Goal: Transaction & Acquisition: Purchase product/service

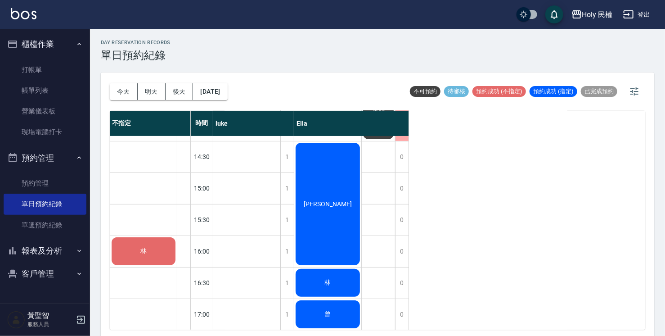
scroll to position [180, 0]
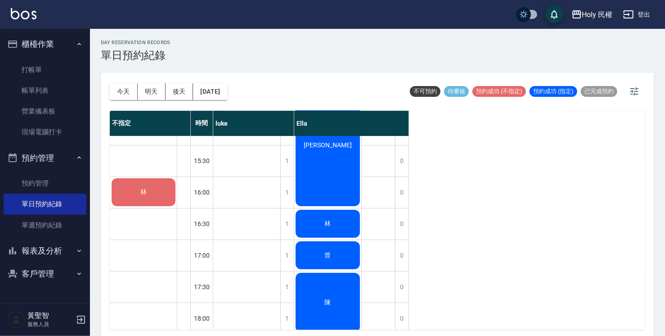
click at [132, 201] on div "林" at bounding box center [143, 192] width 67 height 31
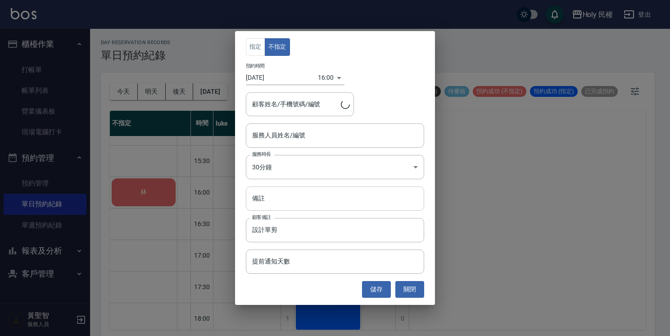
type input "林/0975341058/"
click at [292, 134] on input "服務人員姓名/編號" at bounding box center [335, 135] width 170 height 16
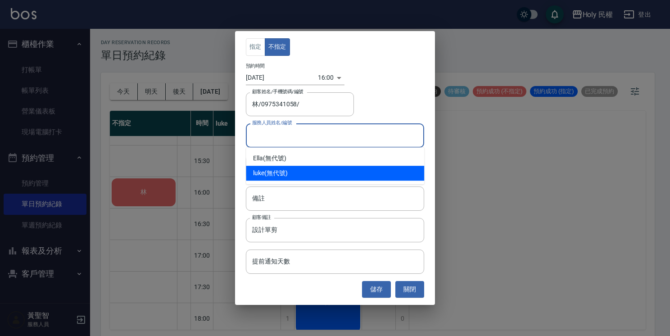
click at [283, 173] on div "luke (無代號)" at bounding box center [335, 173] width 178 height 15
type input "luke(無代號)"
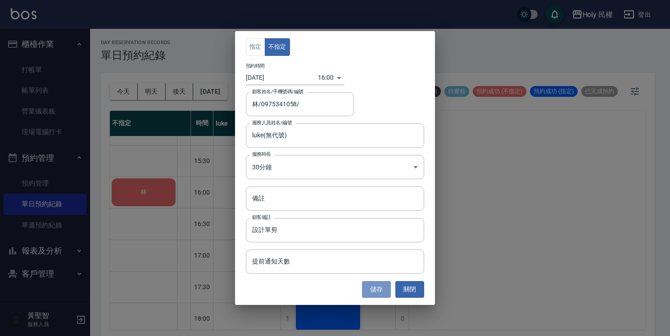
click at [374, 285] on button "儲存" at bounding box center [376, 289] width 29 height 17
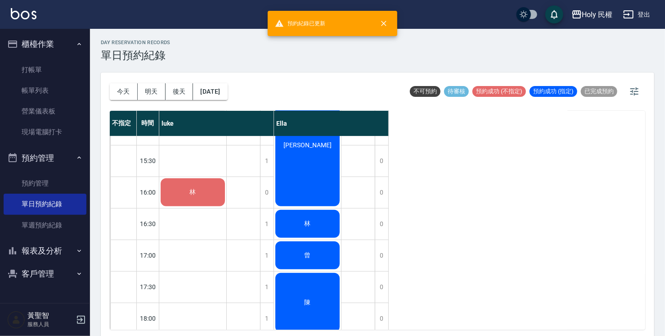
click at [196, 189] on span "林" at bounding box center [193, 192] width 10 height 8
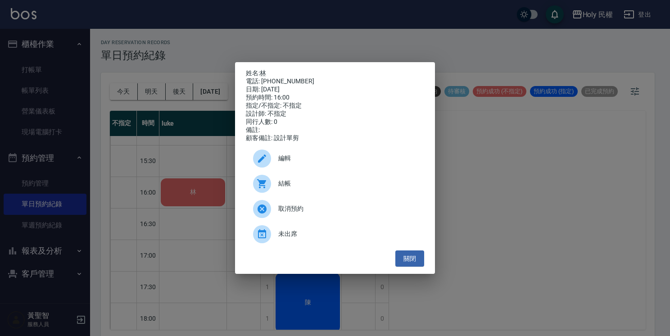
click at [292, 188] on span "結帳" at bounding box center [347, 183] width 139 height 9
click at [410, 259] on button "關閉" at bounding box center [409, 258] width 29 height 17
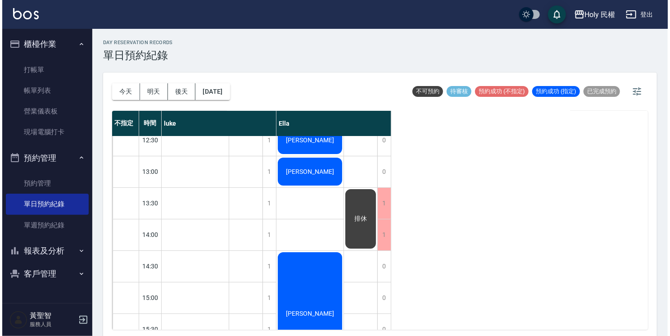
scroll to position [0, 0]
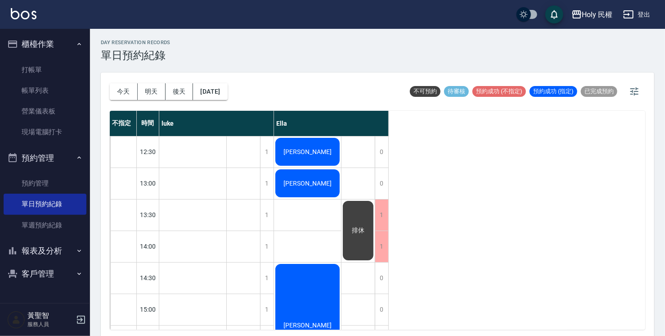
click at [308, 142] on div "[PERSON_NAME]" at bounding box center [307, 151] width 67 height 31
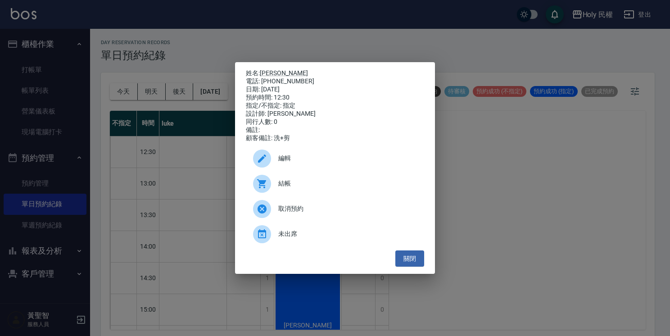
click at [306, 181] on div "結帳" at bounding box center [335, 183] width 178 height 25
click at [426, 266] on div "姓名: 洪祥曦 電話: 0981538824 日期: 2025/09/20 預約時間: 12:30 指定/不指定: 指定 設計師: Ella 同行人數: 0 …" at bounding box center [335, 168] width 200 height 212
click at [418, 258] on button "關閉" at bounding box center [409, 258] width 29 height 17
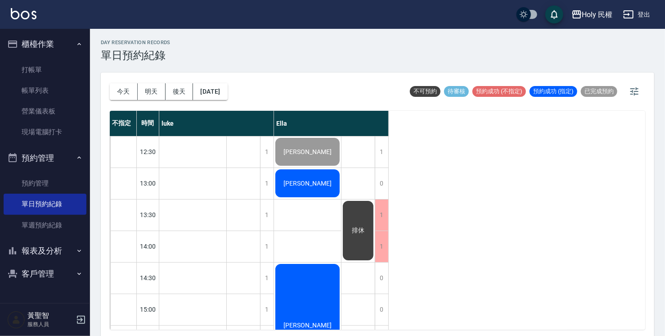
click at [289, 177] on div "[PERSON_NAME]" at bounding box center [307, 183] width 67 height 31
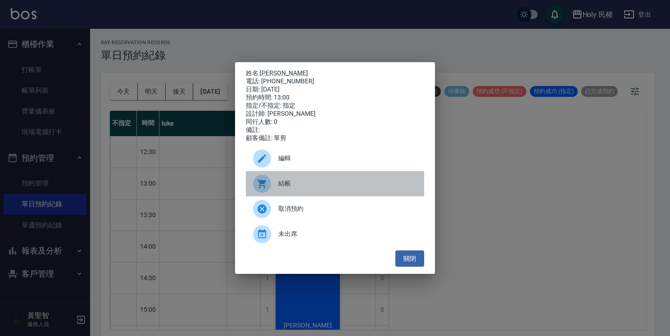
click at [292, 188] on span "結帳" at bounding box center [347, 183] width 139 height 9
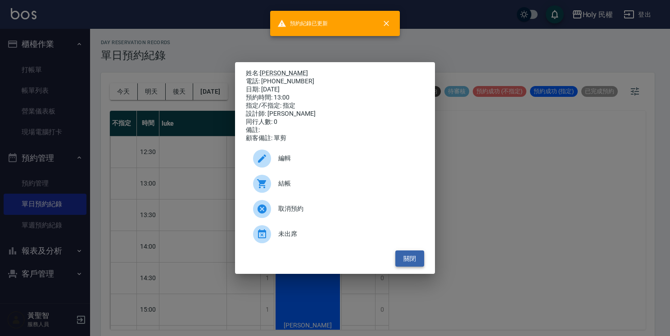
click at [417, 261] on button "關閉" at bounding box center [409, 258] width 29 height 17
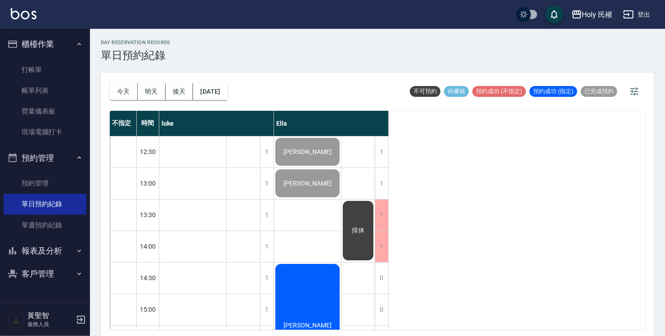
click at [336, 267] on div "[PERSON_NAME]" at bounding box center [307, 324] width 67 height 125
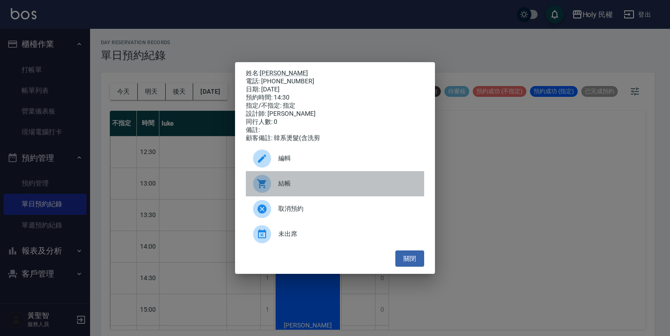
click at [291, 185] on span "結帳" at bounding box center [347, 183] width 139 height 9
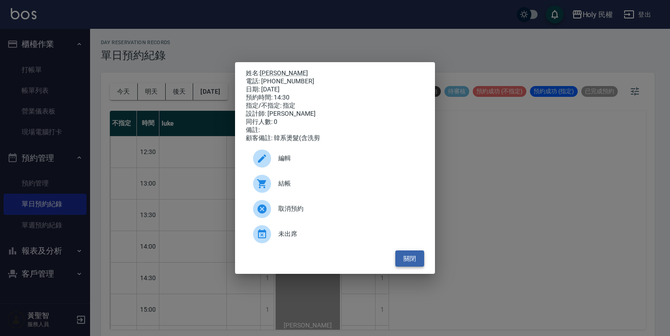
click at [416, 266] on button "關閉" at bounding box center [409, 258] width 29 height 17
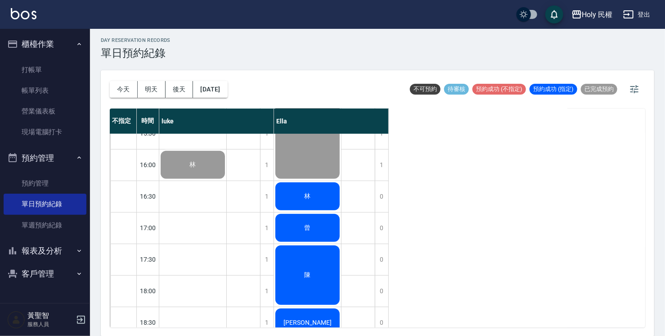
scroll to position [225, 0]
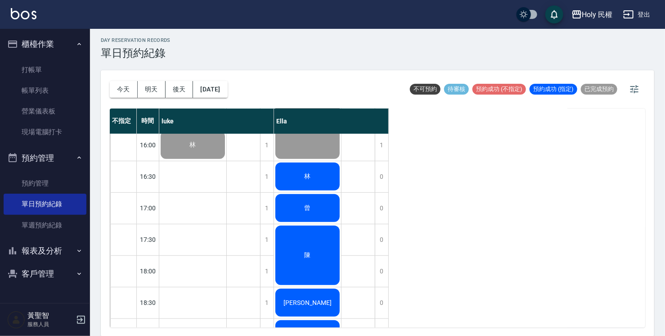
click at [320, 167] on div "林" at bounding box center [307, 176] width 67 height 31
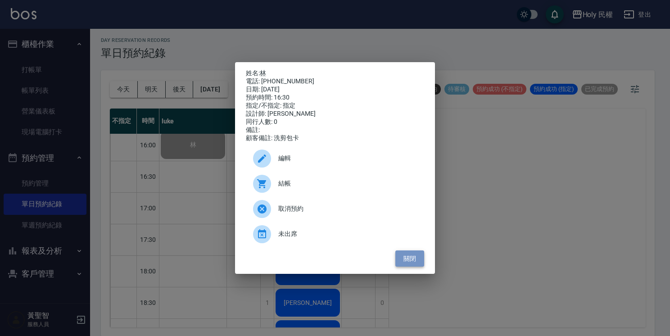
click at [409, 264] on button "關閉" at bounding box center [409, 258] width 29 height 17
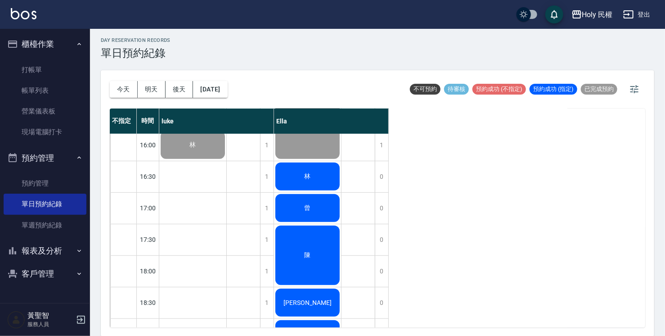
click at [309, 161] on div "林" at bounding box center [307, 176] width 67 height 31
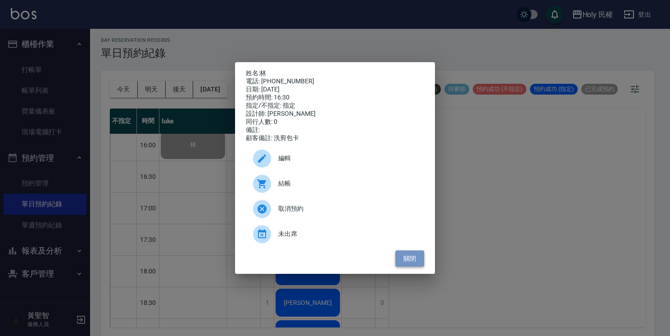
click at [415, 263] on button "關閉" at bounding box center [409, 258] width 29 height 17
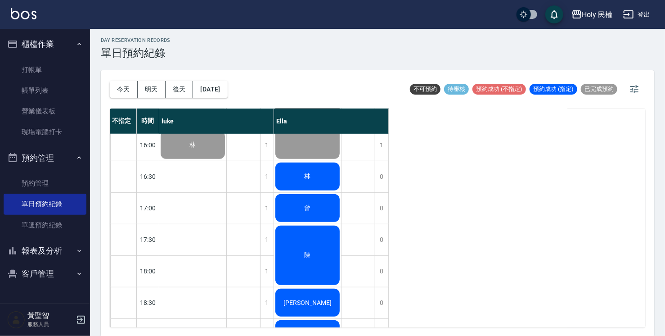
click at [322, 175] on div "林" at bounding box center [307, 176] width 67 height 31
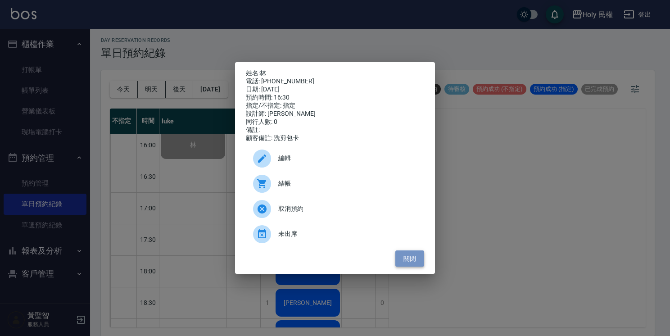
click at [412, 262] on button "關閉" at bounding box center [409, 258] width 29 height 17
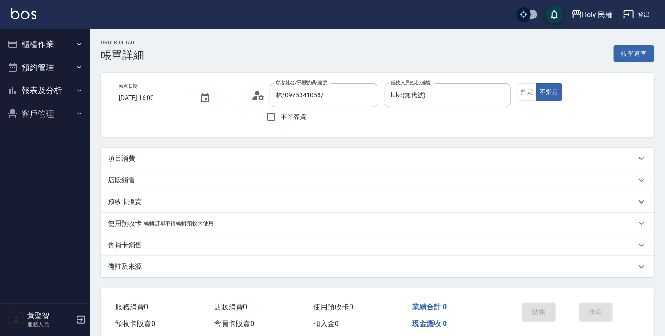
click at [258, 159] on div "項目消費" at bounding box center [372, 158] width 529 height 9
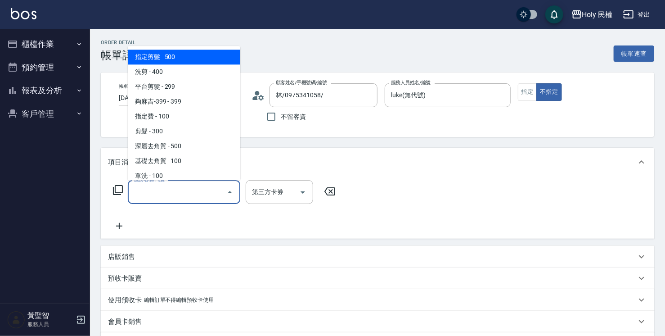
click at [160, 195] on input "服務名稱/代號" at bounding box center [177, 192] width 91 height 16
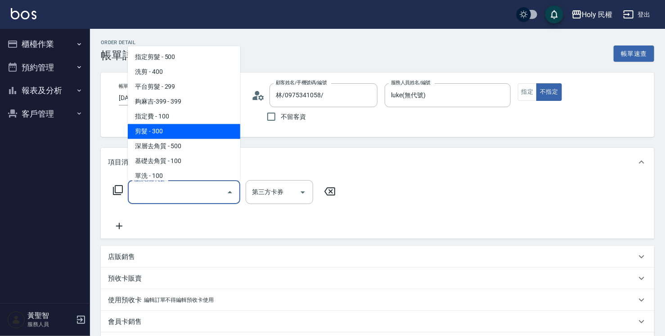
click at [167, 134] on span "剪髮 - 300" at bounding box center [184, 131] width 113 height 15
type input "剪髮(C02)"
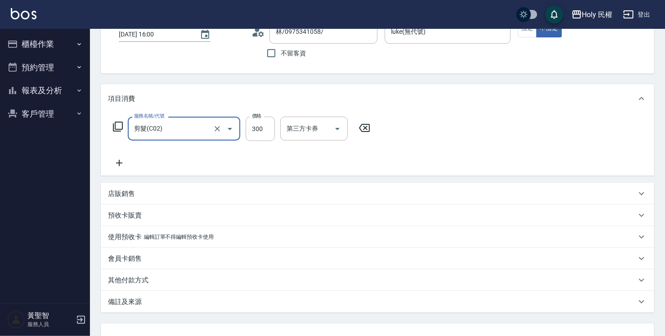
scroll to position [136, 0]
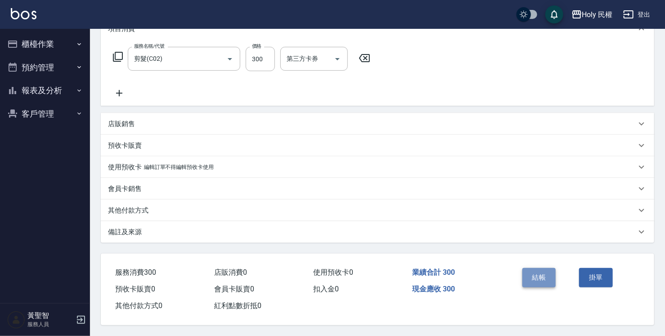
click at [532, 278] on button "結帳" at bounding box center [540, 277] width 34 height 19
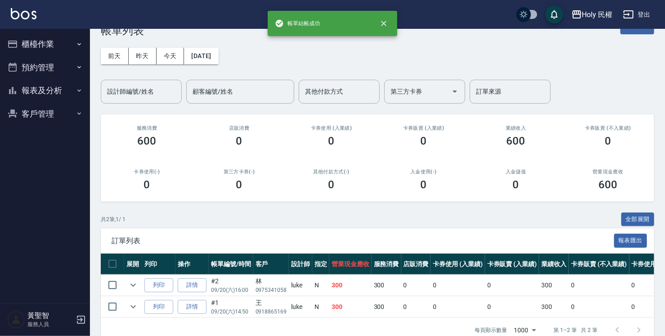
scroll to position [48, 0]
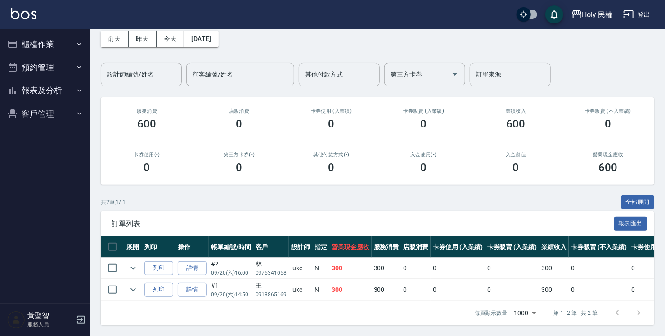
click at [46, 47] on button "櫃檯作業" at bounding box center [45, 43] width 83 height 23
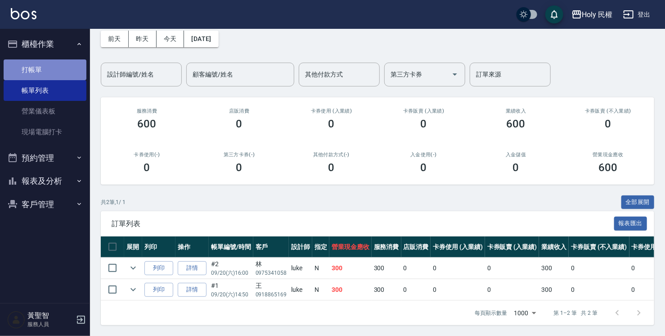
click at [42, 66] on link "打帳單" at bounding box center [45, 69] width 83 height 21
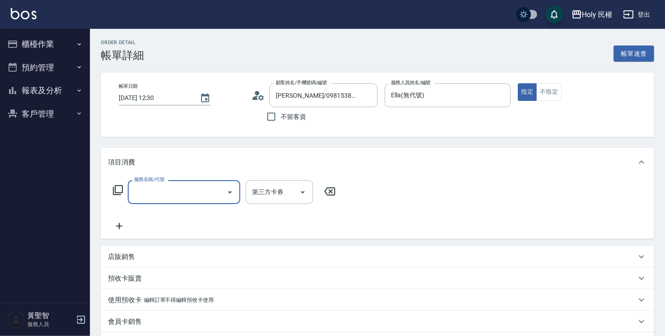
click at [156, 183] on label "服務名稱/代號" at bounding box center [149, 179] width 30 height 7
click at [156, 184] on input "服務名稱/代號" at bounding box center [177, 192] width 91 height 16
click at [159, 186] on input "服務名稱/代號" at bounding box center [177, 192] width 91 height 16
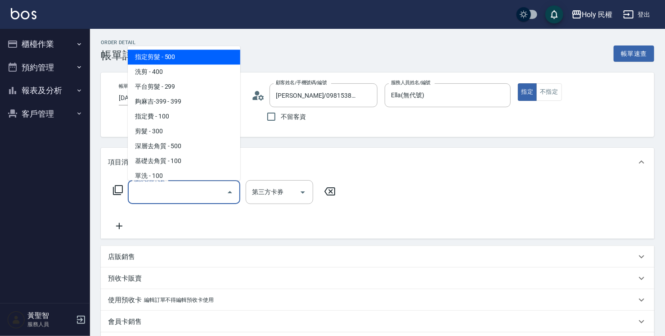
click at [166, 58] on span "指定剪髮 - 500" at bounding box center [184, 57] width 113 height 15
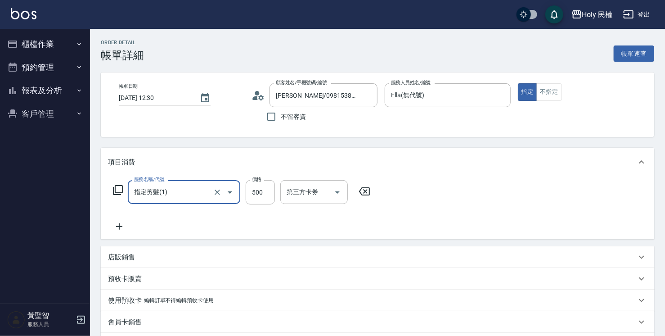
type input "指定剪髮(1)"
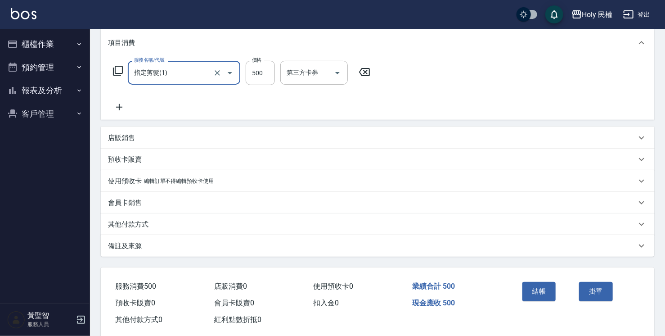
scroll to position [135, 0]
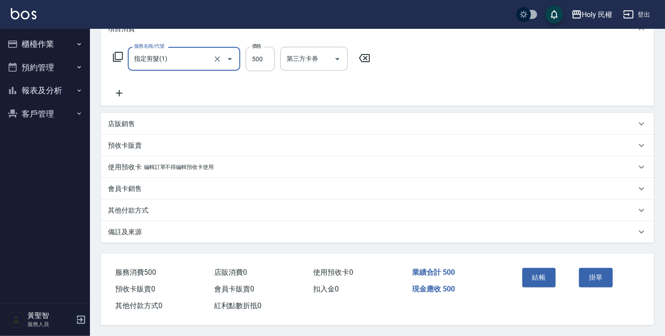
click at [288, 228] on div "備註及來源" at bounding box center [372, 231] width 529 height 9
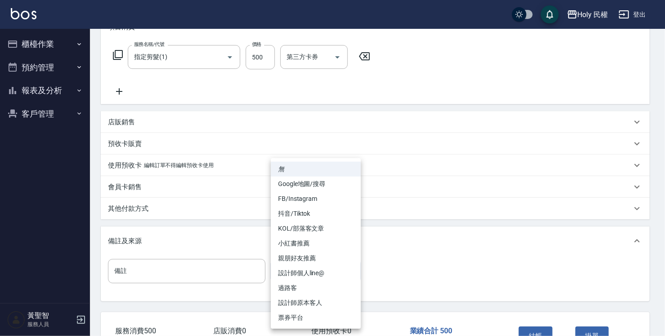
click at [277, 277] on body "Holy 民權 登出 櫃檯作業 打帳單 帳單列表 營業儀表板 現場電腦打卡 預約管理 預約管理 單日預約紀錄 單週預約紀錄 報表及分析 報表目錄 店家日報表 …" at bounding box center [332, 129] width 665 height 529
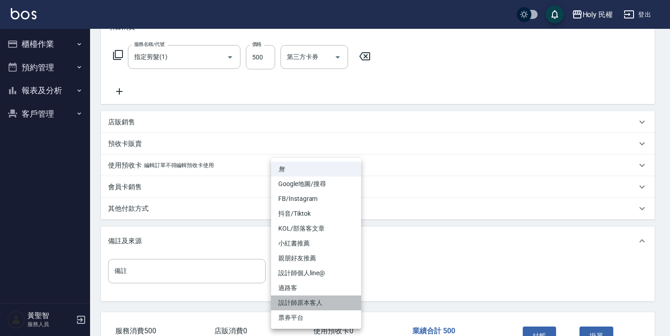
drag, startPoint x: 305, startPoint y: 303, endPoint x: 391, endPoint y: 299, distance: 86.6
click at [305, 303] on li "設計師原本客人" at bounding box center [316, 302] width 90 height 15
type input "設計師原本客人"
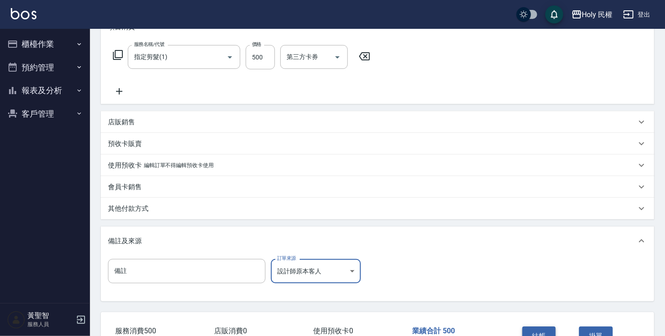
click at [550, 334] on button "結帳" at bounding box center [540, 335] width 34 height 19
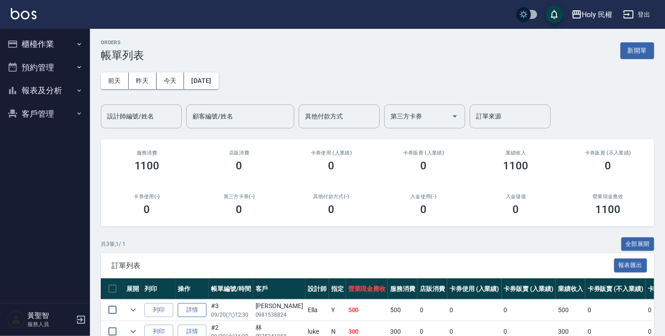
click at [195, 307] on link "詳情" at bounding box center [192, 310] width 29 height 14
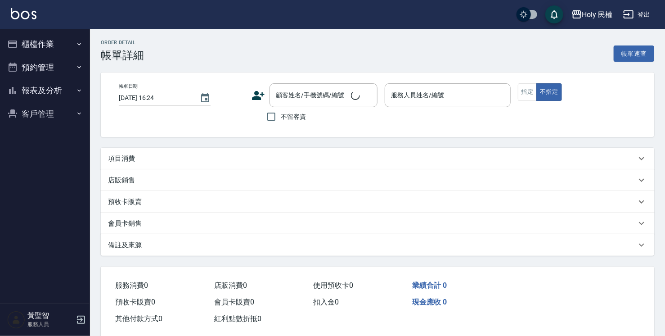
type input "2025/09/20 12:30"
type input "Ella(無代號)"
type input "設計師原本客人"
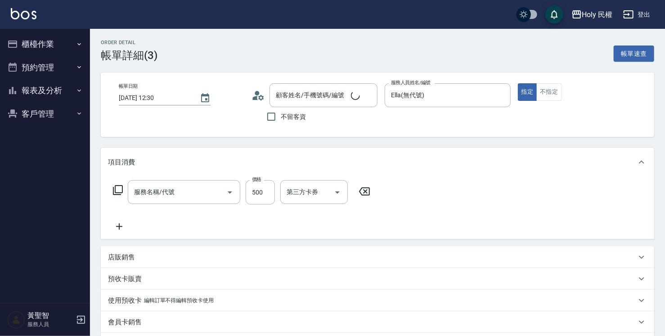
type input "洪祥曦/0981538824/null"
type input "指定剪髮(1)"
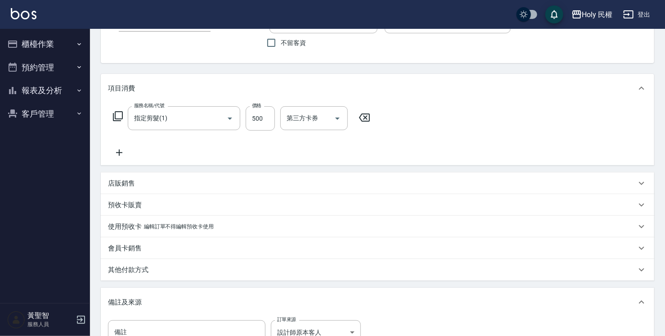
scroll to position [135, 0]
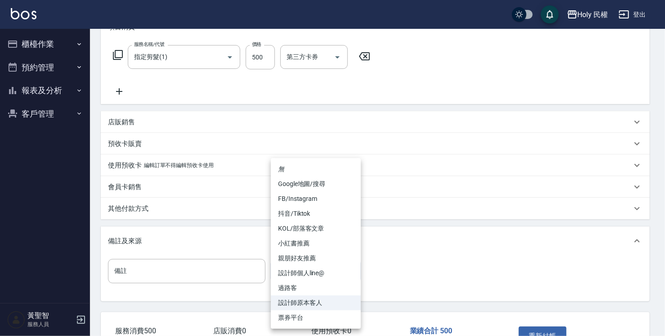
click at [330, 276] on body "Holy 民權 登出 櫃檯作業 打帳單 帳單列表 營業儀表板 現場電腦打卡 預約管理 預約管理 單日預約紀錄 單週預約紀錄 報表及分析 報表目錄 店家日報表 …" at bounding box center [332, 129] width 665 height 529
click at [310, 182] on li "Google地圖/搜尋" at bounding box center [316, 183] width 90 height 15
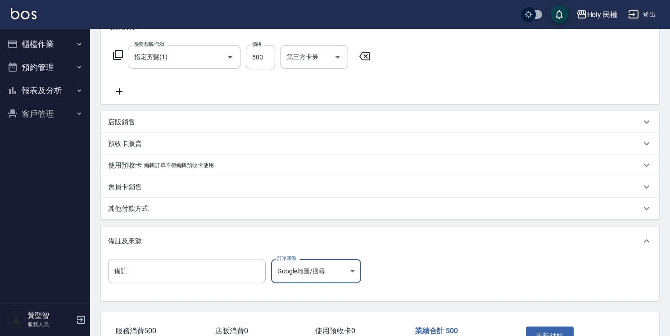
type input "Google地圖/搜尋"
click at [537, 331] on button "重新結帳" at bounding box center [547, 335] width 48 height 19
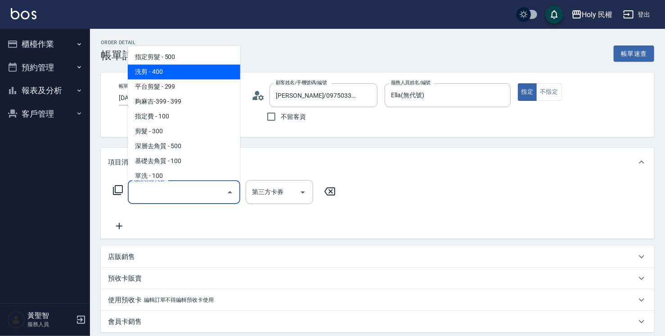
click at [192, 65] on span "洗剪 - 400" at bounding box center [184, 71] width 113 height 15
type input "洗剪(3)"
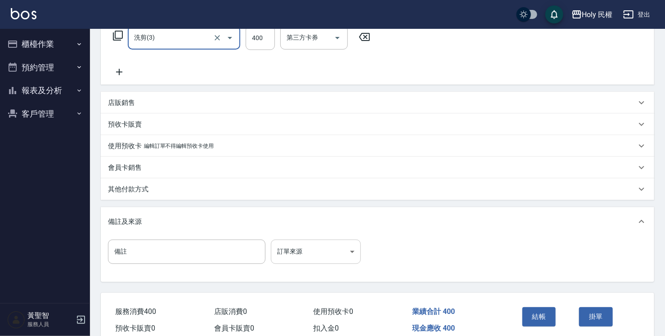
scroll to position [180, 0]
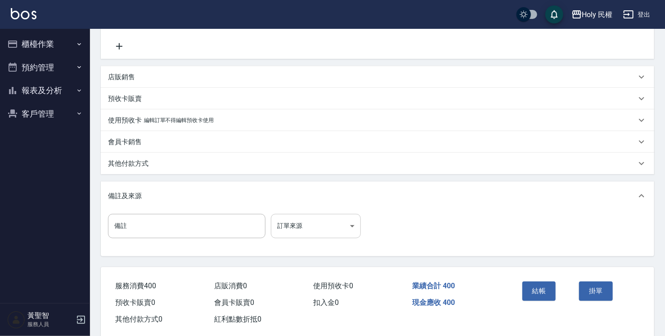
click at [336, 228] on body "Holy 民權 登出 櫃檯作業 打帳單 帳單列表 營業儀表板 現場電腦打卡 預約管理 預約管理 單日預約紀錄 單週預約紀錄 報表及分析 報表目錄 店家日報表 …" at bounding box center [332, 84] width 665 height 529
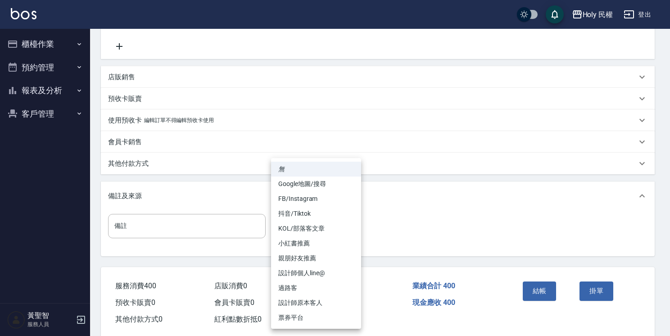
click at [323, 300] on li "設計師原本客人" at bounding box center [316, 302] width 90 height 15
type input "設計師原本客人"
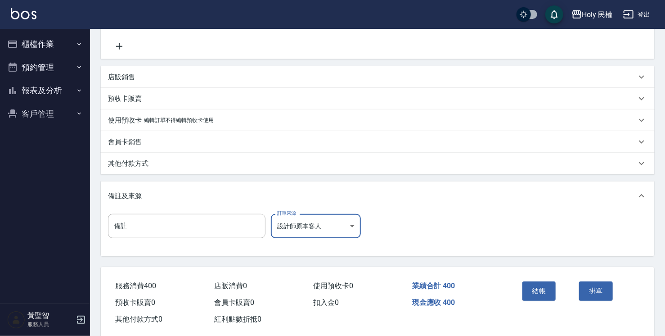
click at [528, 285] on button "結帳" at bounding box center [540, 290] width 34 height 19
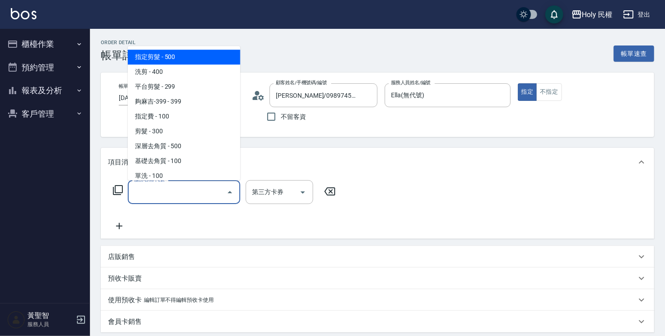
click at [170, 191] on input "服務名稱/代號" at bounding box center [177, 192] width 91 height 16
click at [157, 46] on ul "指定剪髮 - 500 洗剪 - 400 平台剪髮 - 299 夠麻吉-399 - 399 指定費 - 100 剪髮 - 300 深層去角質 - 500 基礎去…" at bounding box center [184, 113] width 113 height 134
click at [160, 59] on span "指定剪髮 - 500" at bounding box center [184, 57] width 113 height 15
type input "指定剪髮(1)"
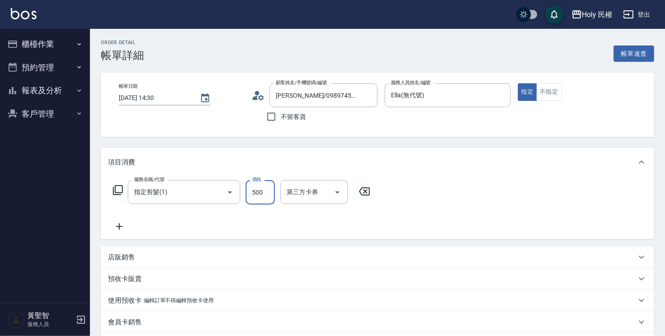
click at [260, 190] on input "500" at bounding box center [260, 192] width 29 height 24
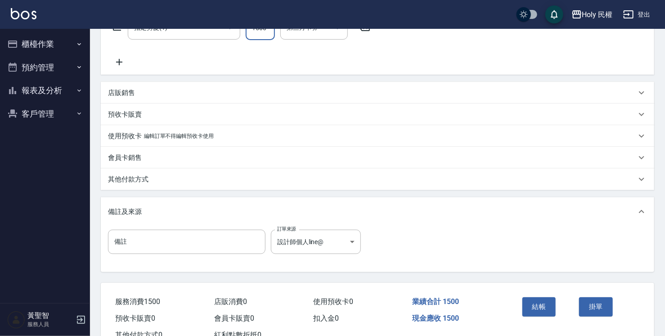
scroll to position [180, 0]
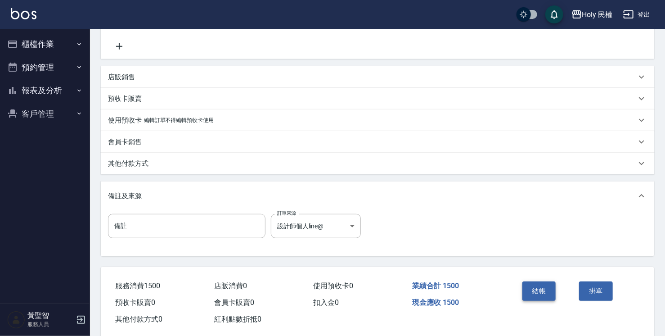
type input "1500"
click at [547, 286] on button "結帳" at bounding box center [540, 290] width 34 height 19
